Goal: Find specific page/section: Find specific page/section

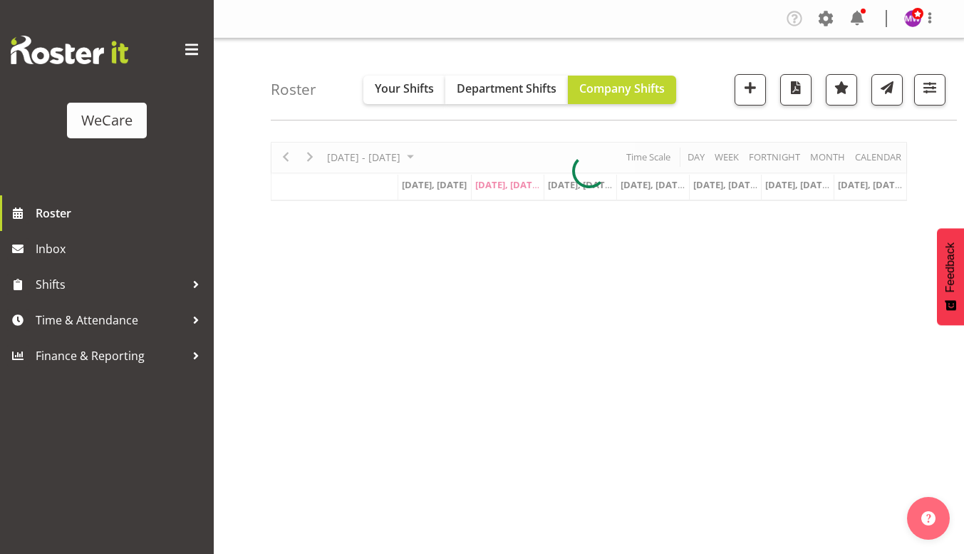
select select "location"
click at [936, 89] on span "button" at bounding box center [929, 87] width 19 height 19
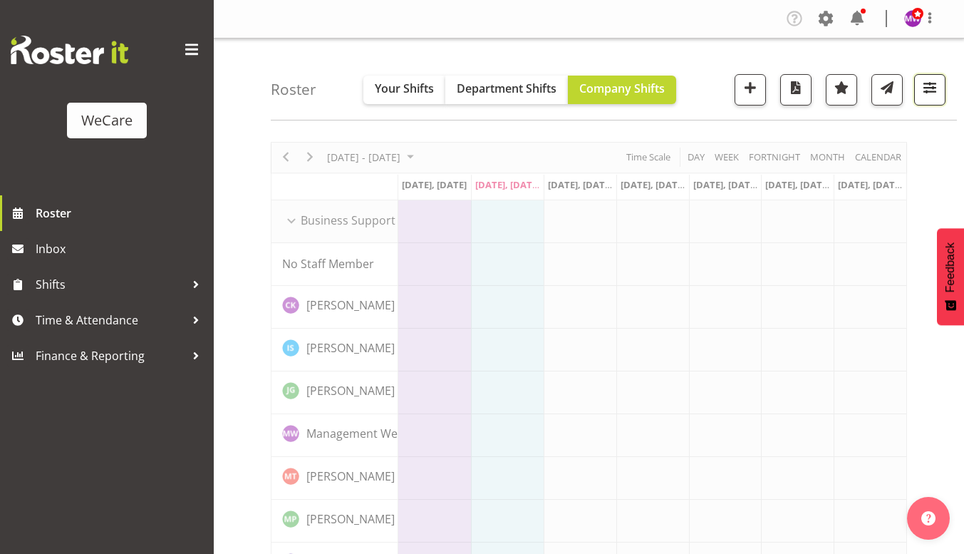
click at [925, 89] on span "button" at bounding box center [929, 87] width 19 height 19
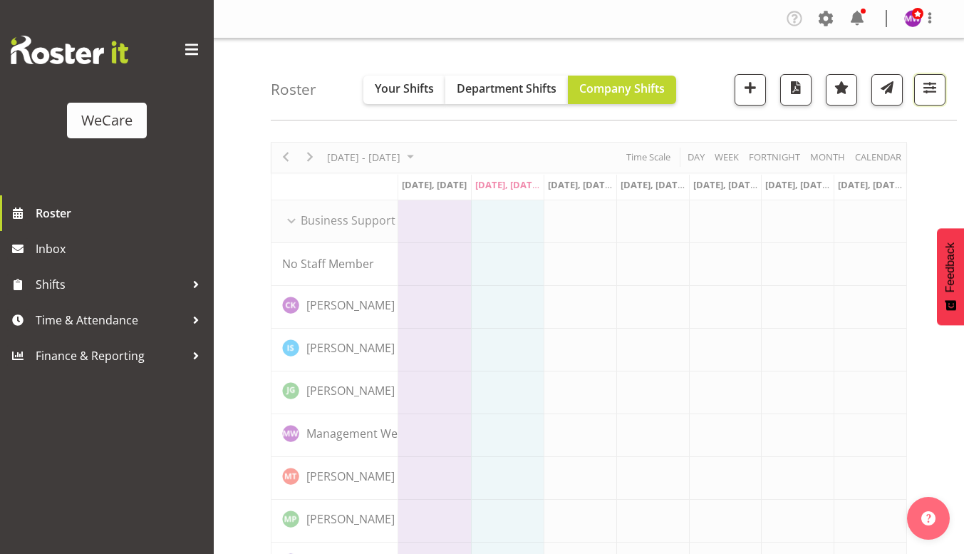
click at [936, 100] on button "button" at bounding box center [929, 89] width 31 height 31
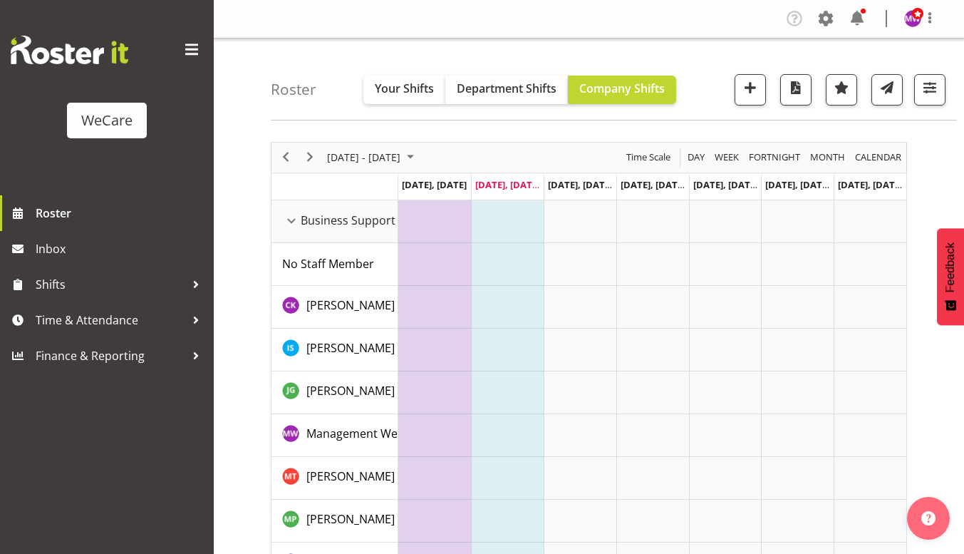
click at [819, 275] on input "text" at bounding box center [839, 283] width 189 height 28
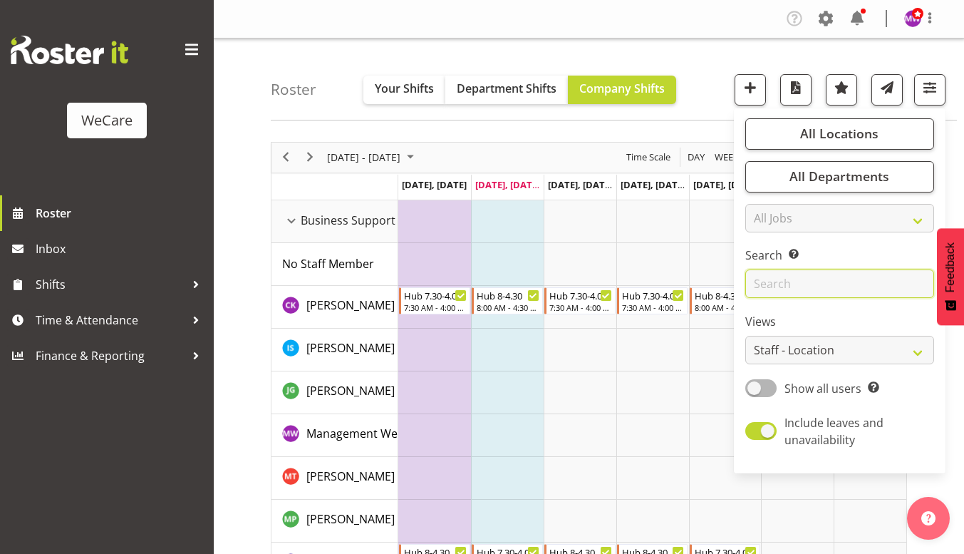
click at [811, 284] on input "text" at bounding box center [839, 283] width 189 height 28
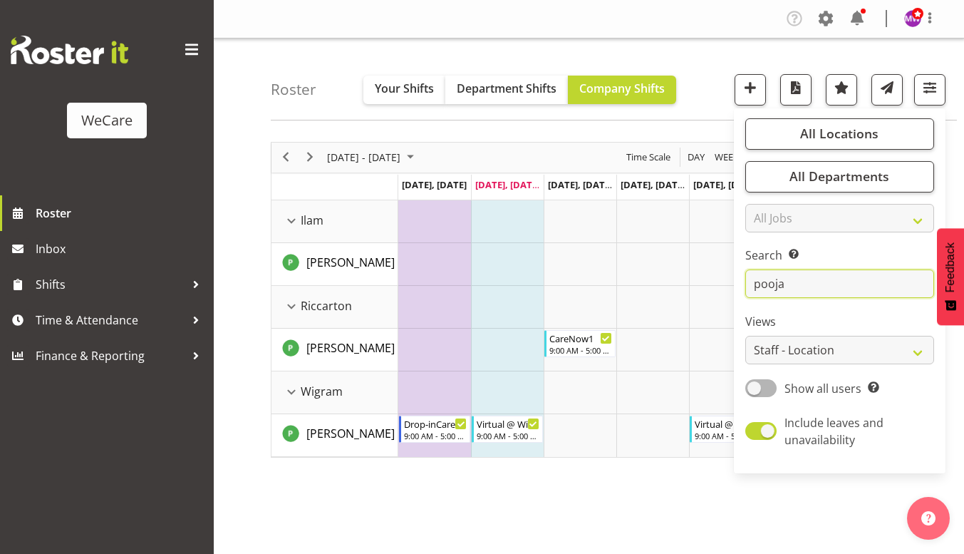
type input "pooja"
click at [580, 499] on div "[DATE] - [DATE] [DATE] Day Week Fortnight Month calendar Month Agenda Time Scal…" at bounding box center [617, 416] width 693 height 570
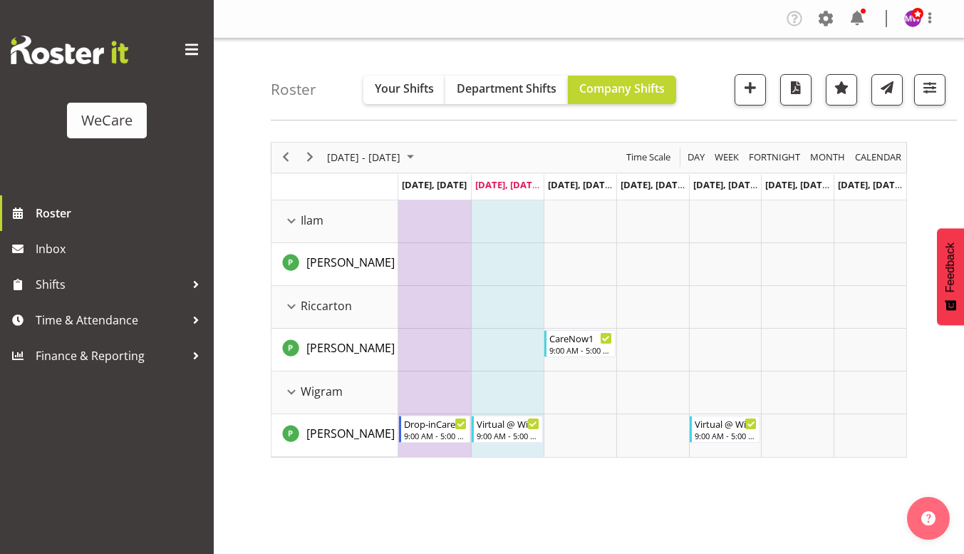
click at [884, 476] on div "[DATE] - [DATE] [DATE] Day Week Fortnight Month calendar Month Agenda Time Scal…" at bounding box center [617, 416] width 693 height 570
